Goal: Communication & Community: Answer question/provide support

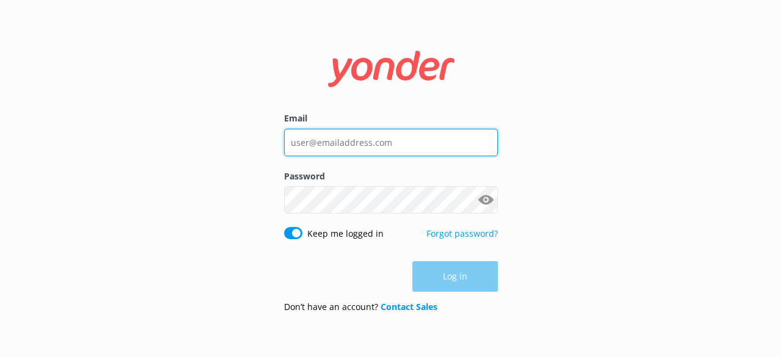
type input "[EMAIL_ADDRESS][DOMAIN_NAME]"
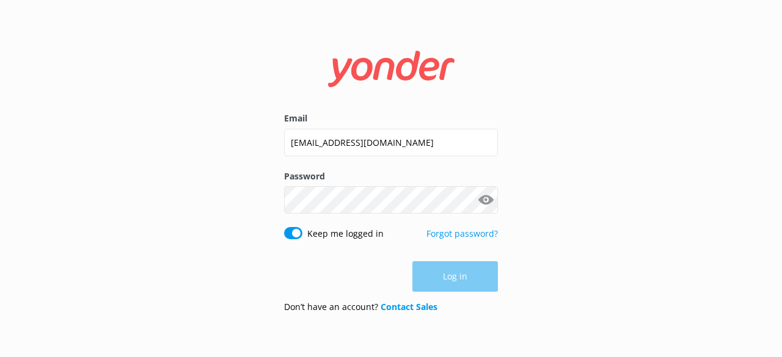
click at [442, 269] on div "Log in" at bounding box center [391, 276] width 214 height 31
click at [442, 269] on button "Log in" at bounding box center [454, 277] width 85 height 31
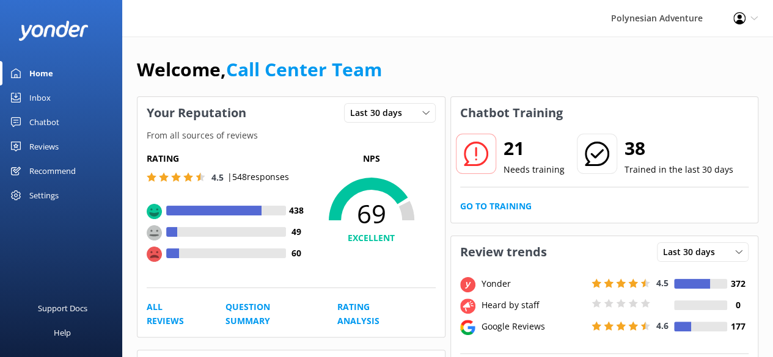
click at [46, 124] on div "Chatbot" at bounding box center [44, 122] width 30 height 24
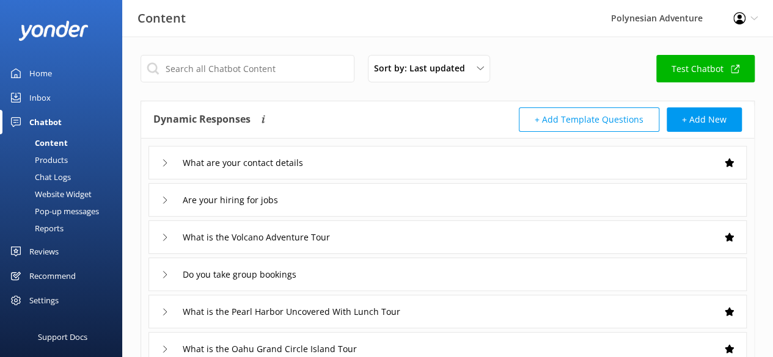
click at [51, 99] on link "Inbox" at bounding box center [61, 97] width 122 height 24
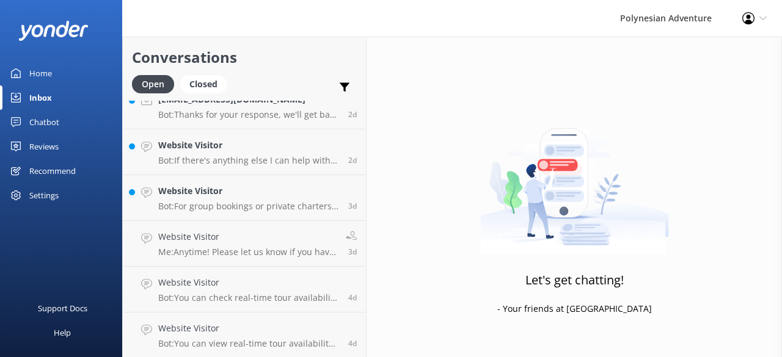
scroll to position [382, 0]
click at [227, 203] on p "Bot: For group bookings or private charters, please contact our Group Specialis…" at bounding box center [248, 207] width 181 height 11
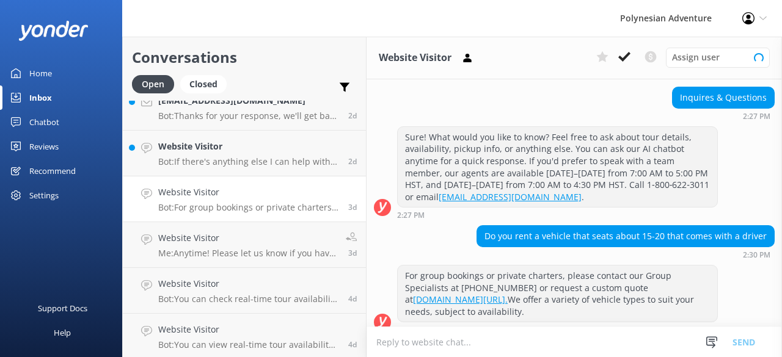
scroll to position [156, 0]
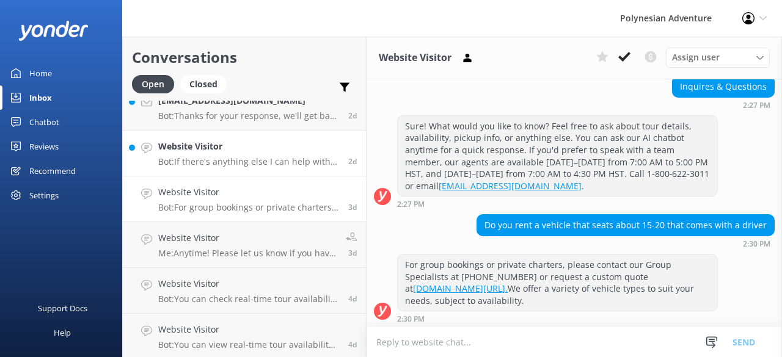
click at [225, 156] on p "Bot: If there's anything else I can help with, let me know!" at bounding box center [248, 161] width 181 height 11
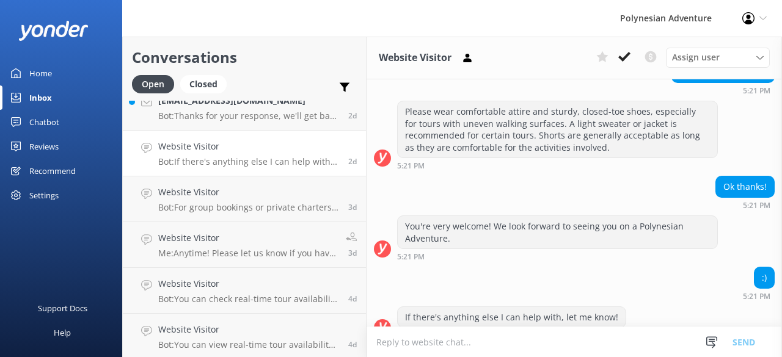
scroll to position [1899, 0]
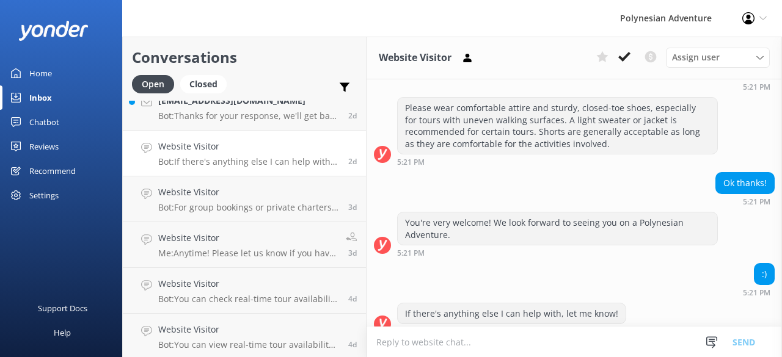
click at [390, 22] on div "Polynesian Adventure Profile Settings Logout" at bounding box center [391, 18] width 782 height 37
